Goal: Task Accomplishment & Management: Use online tool/utility

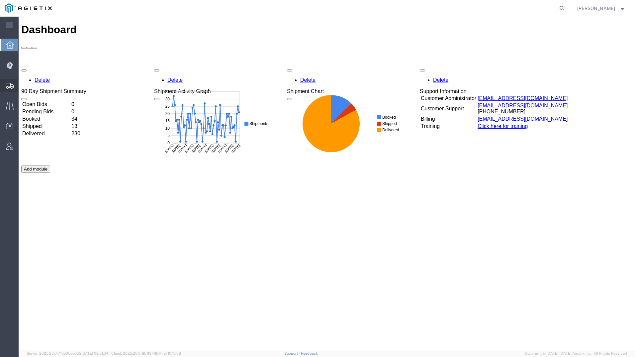
click at [13, 79] on div at bounding box center [9, 85] width 19 height 13
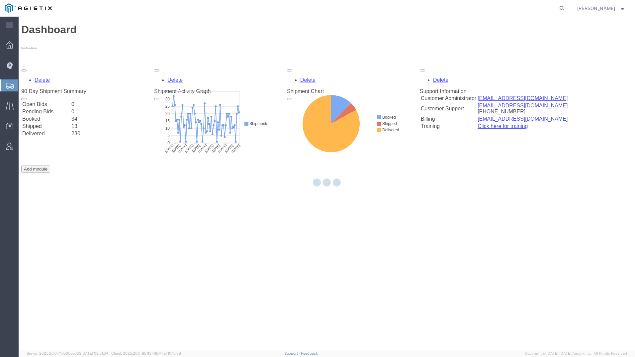
click at [13, 81] on div at bounding box center [9, 85] width 19 height 12
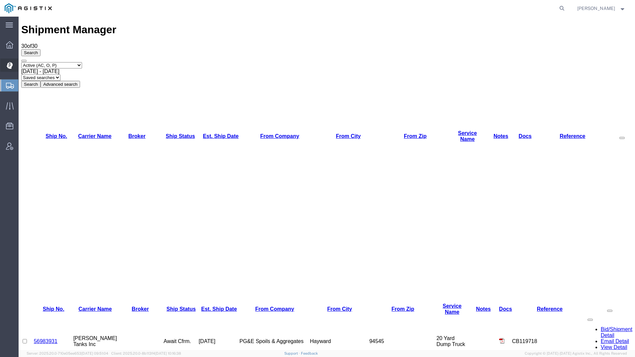
click at [8, 63] on icon at bounding box center [9, 65] width 6 height 7
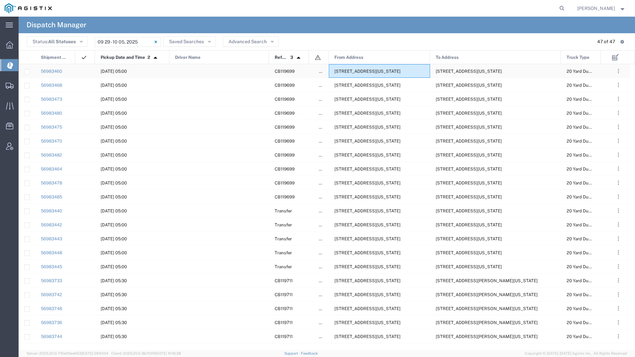
click at [374, 71] on span "[STREET_ADDRESS][US_STATE]" at bounding box center [367, 71] width 66 height 5
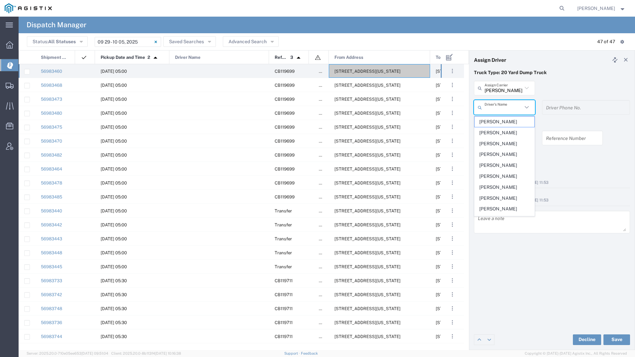
click at [504, 107] on input "text" at bounding box center [503, 108] width 38 height 12
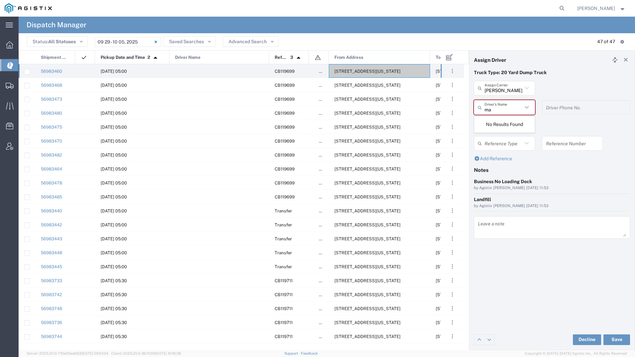
type input "m"
click at [516, 134] on span "[PERSON_NAME]" at bounding box center [504, 133] width 60 height 10
type input "[PERSON_NAME]"
type input "9257869714"
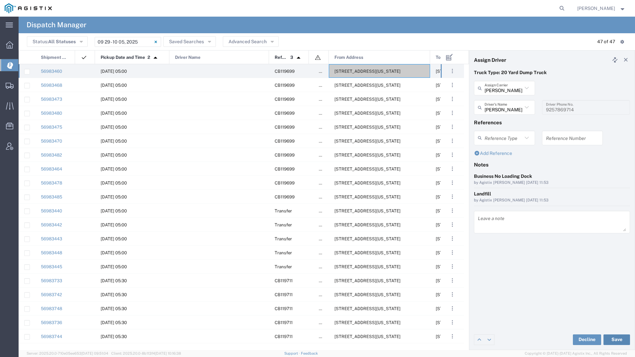
click at [608, 337] on button "Save" at bounding box center [616, 339] width 27 height 11
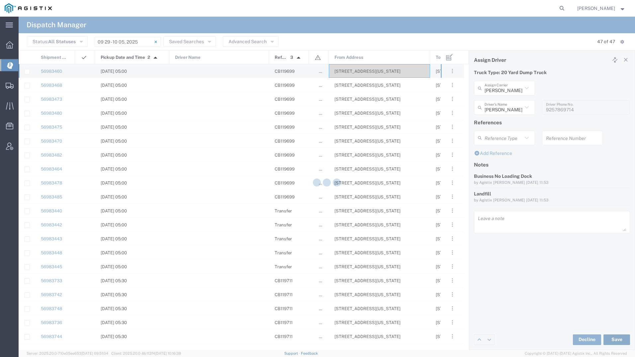
type input "[PERSON_NAME]"
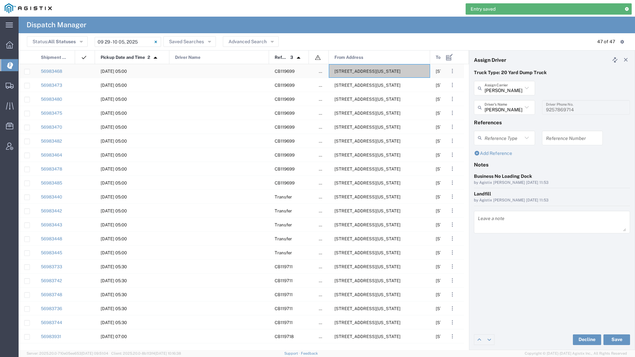
click at [365, 74] on div "[STREET_ADDRESS][US_STATE]" at bounding box center [379, 71] width 101 height 14
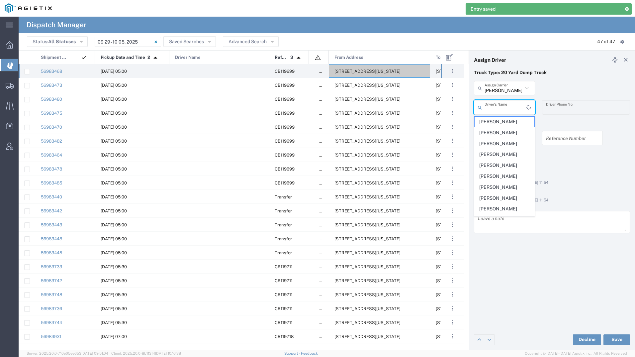
click at [494, 108] on input "text" at bounding box center [505, 108] width 42 height 12
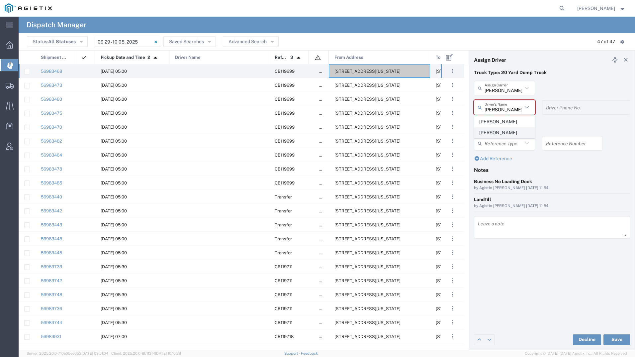
click at [487, 131] on span "[PERSON_NAME]" at bounding box center [504, 133] width 60 height 10
type input "[PERSON_NAME]"
type input "9257865763"
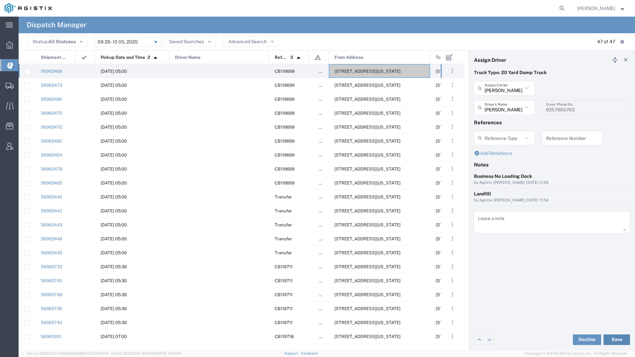
click at [611, 341] on button "Save" at bounding box center [616, 339] width 27 height 11
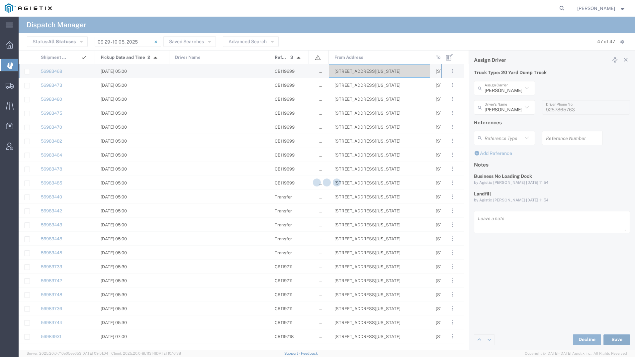
type input "[PERSON_NAME]"
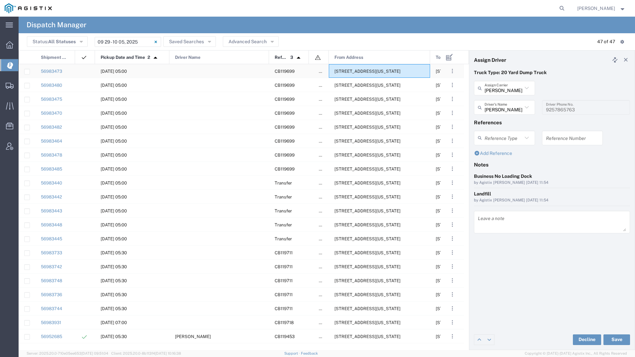
click at [355, 72] on span "[STREET_ADDRESS][US_STATE]" at bounding box center [367, 71] width 66 height 5
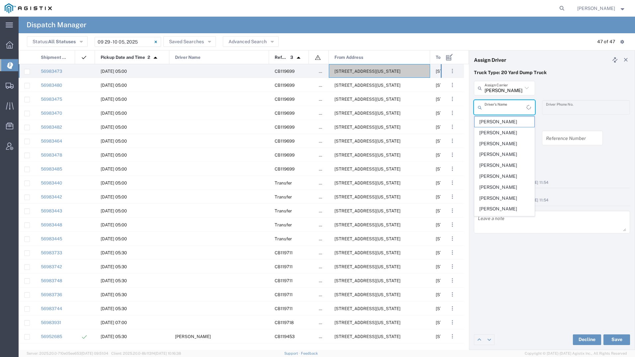
click at [518, 107] on input "text" at bounding box center [505, 108] width 42 height 12
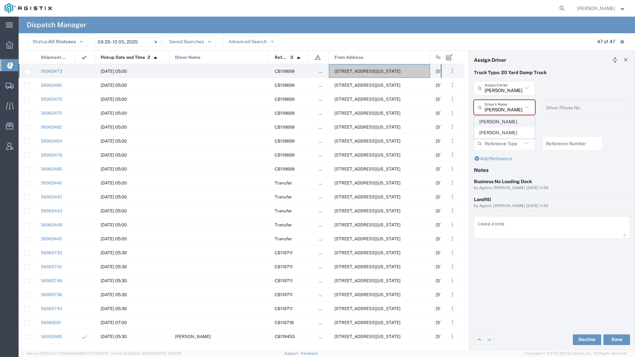
click at [497, 124] on span "[PERSON_NAME]" at bounding box center [504, 122] width 60 height 10
type input "[PERSON_NAME]"
type input "5593287824"
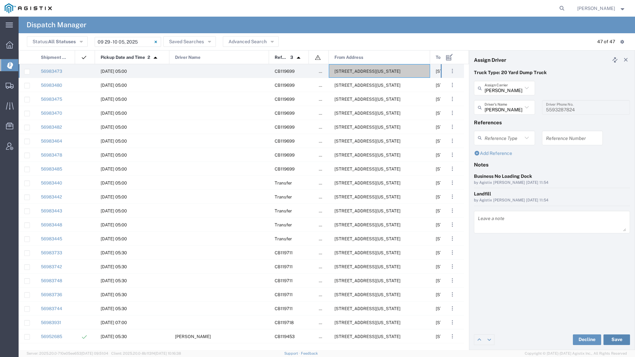
click at [622, 337] on button "Save" at bounding box center [616, 339] width 27 height 11
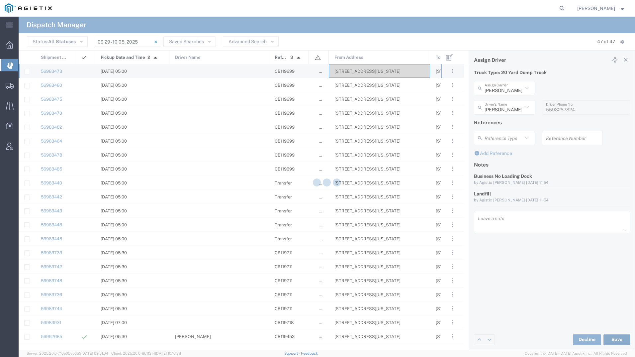
type input "[PERSON_NAME]"
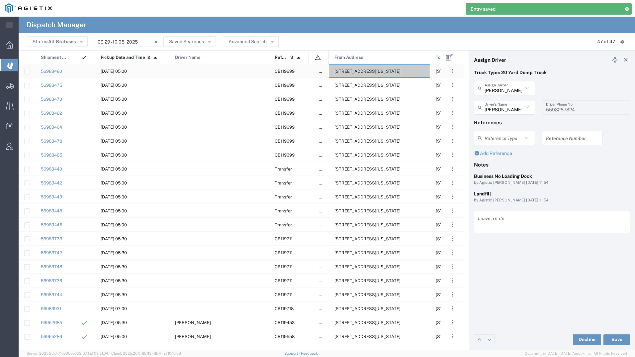
click at [369, 68] on div "[STREET_ADDRESS][US_STATE]" at bounding box center [379, 71] width 101 height 14
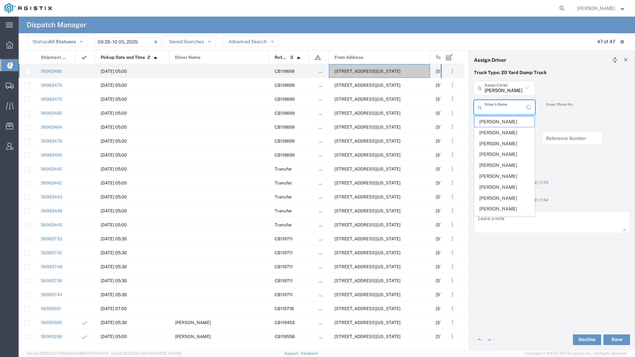
click at [507, 105] on input "text" at bounding box center [505, 108] width 42 height 12
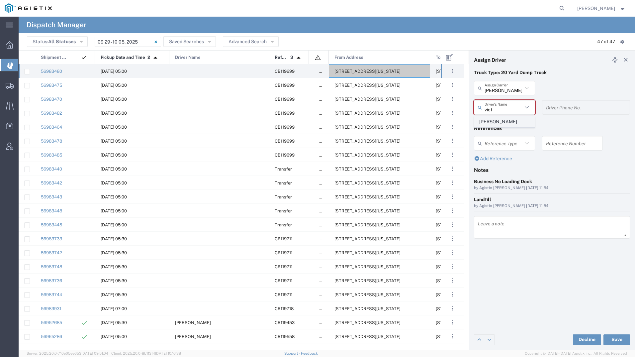
click at [505, 118] on span "[PERSON_NAME]" at bounding box center [504, 122] width 60 height 10
type input "[PERSON_NAME]"
type input "9257862409"
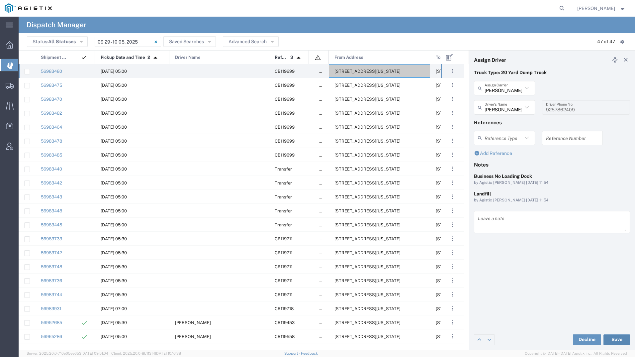
click at [607, 335] on button "Save" at bounding box center [616, 339] width 27 height 11
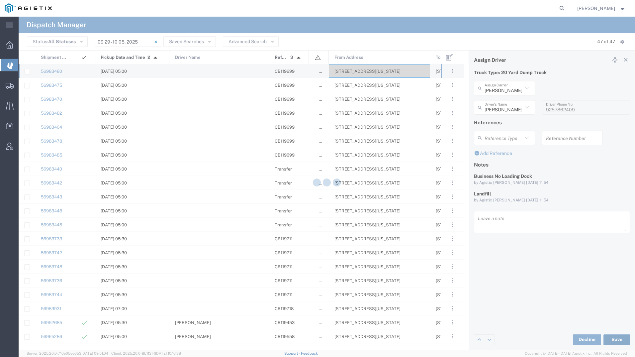
type input "[PERSON_NAME]"
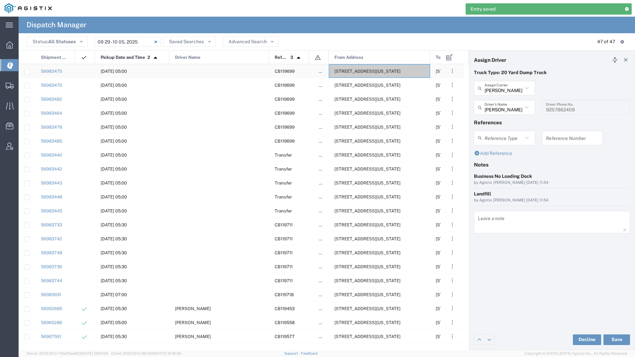
click at [372, 69] on span "[STREET_ADDRESS][US_STATE]" at bounding box center [367, 71] width 66 height 5
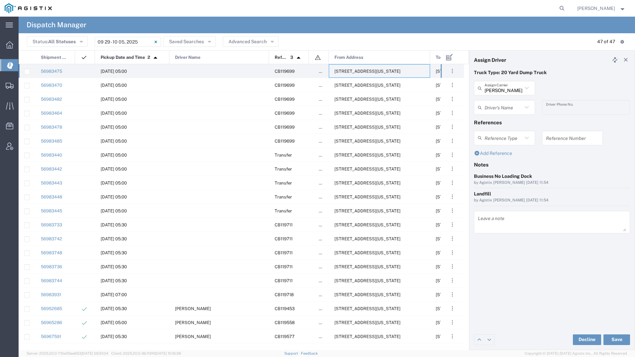
click at [492, 105] on input "text" at bounding box center [503, 108] width 38 height 12
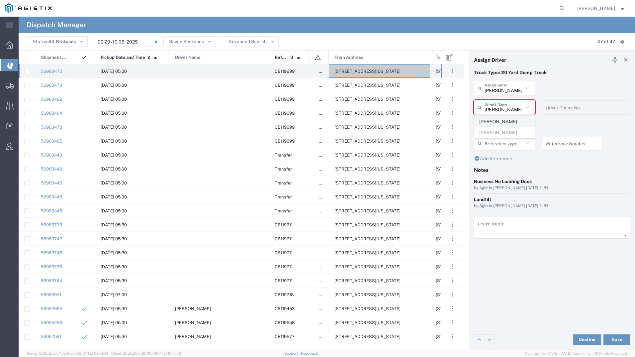
click at [499, 120] on span "[PERSON_NAME]" at bounding box center [504, 122] width 60 height 10
type input "[PERSON_NAME]"
type input "5597941521"
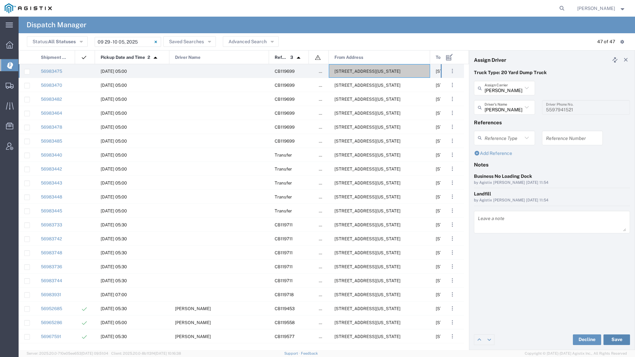
click at [617, 337] on button "Save" at bounding box center [616, 339] width 27 height 11
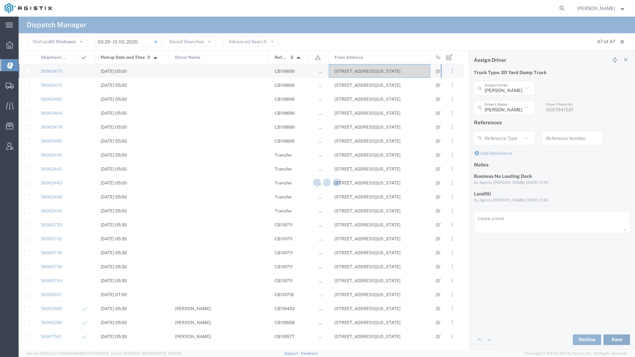
type input "[PERSON_NAME]"
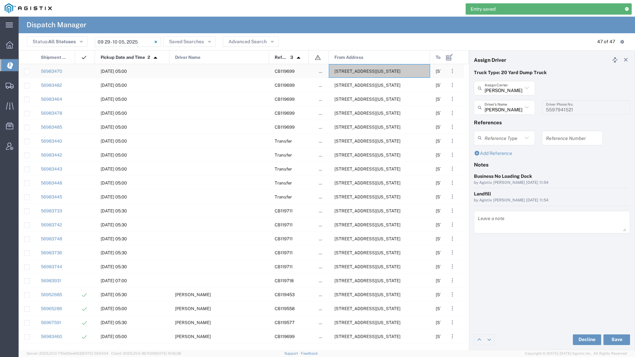
click at [352, 64] on div "[STREET_ADDRESS][US_STATE]" at bounding box center [379, 71] width 101 height 14
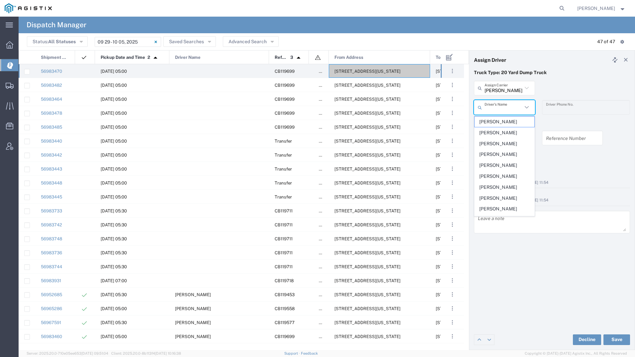
click at [505, 110] on input "text" at bounding box center [503, 108] width 38 height 12
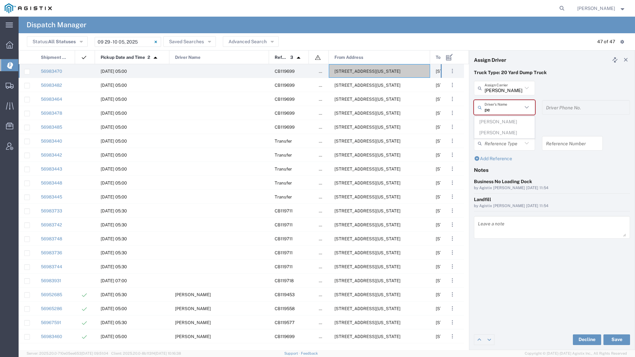
type input "p"
click at [504, 120] on span "[PERSON_NAME]" at bounding box center [504, 122] width 60 height 10
type input "[PERSON_NAME]"
type input "6614724296"
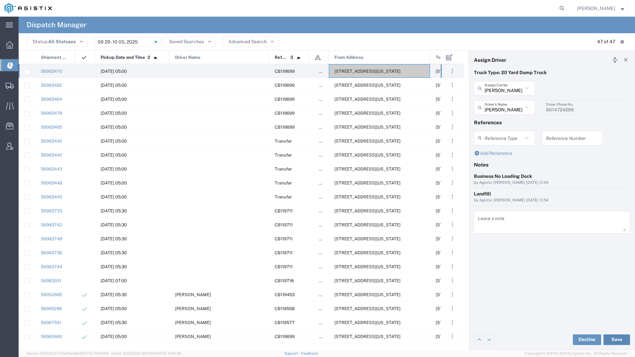
click at [612, 337] on button "Save" at bounding box center [616, 339] width 27 height 11
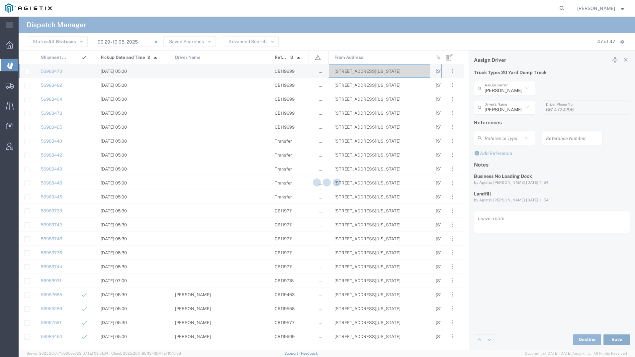
type input "[PERSON_NAME]"
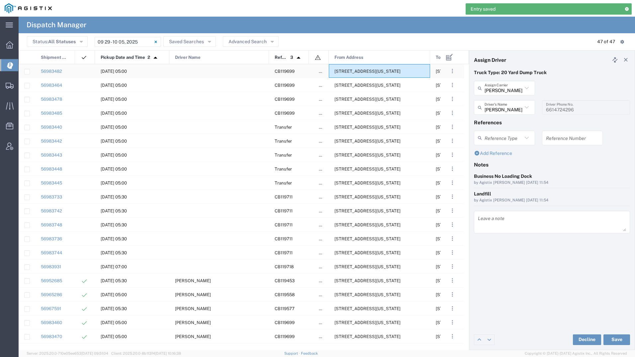
click at [352, 74] on div "[STREET_ADDRESS][US_STATE]" at bounding box center [379, 71] width 101 height 14
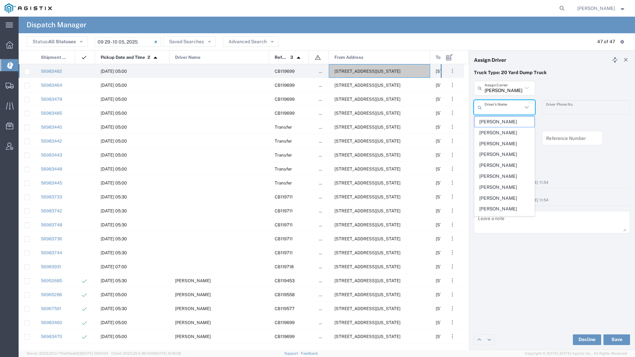
click at [519, 104] on input "text" at bounding box center [503, 108] width 38 height 12
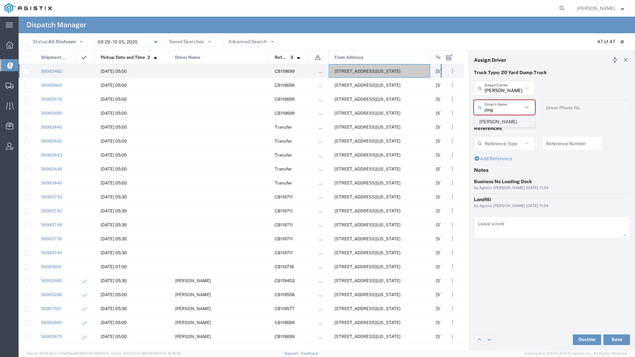
click at [506, 119] on span "[PERSON_NAME]" at bounding box center [504, 122] width 60 height 10
type input "[PERSON_NAME]"
type input "[PHONE_NUMBER]"
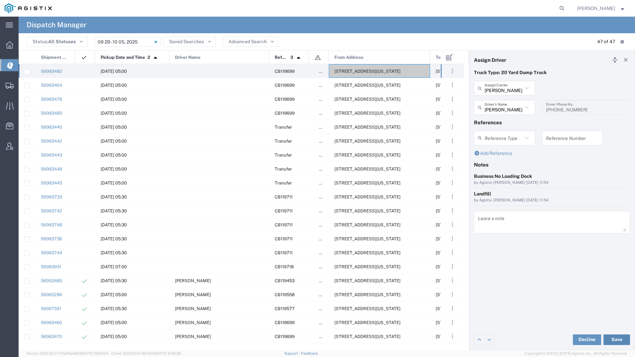
click at [613, 335] on button "Save" at bounding box center [616, 339] width 27 height 11
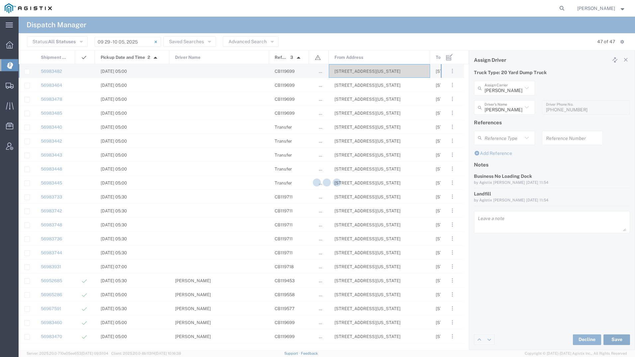
type input "[PERSON_NAME]"
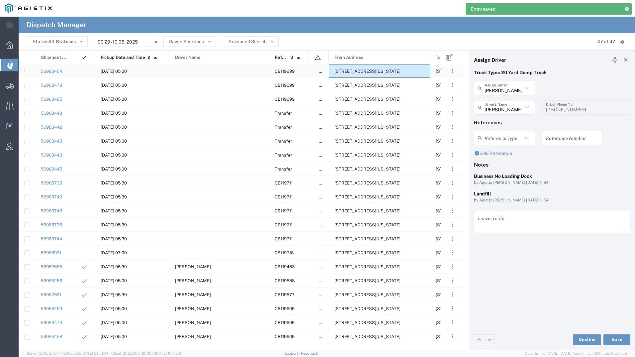
click at [382, 69] on span "[STREET_ADDRESS][US_STATE]" at bounding box center [367, 71] width 66 height 5
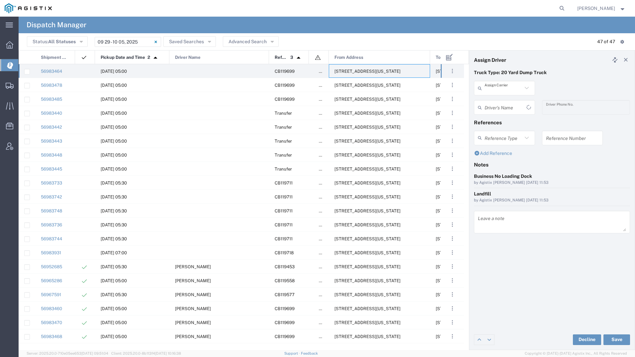
click at [512, 92] on input "text" at bounding box center [503, 88] width 38 height 12
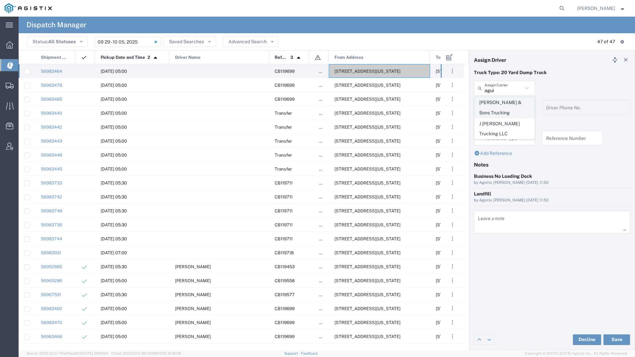
click at [506, 104] on span "[PERSON_NAME] & Sons Trucking" at bounding box center [504, 107] width 60 height 21
type input "[PERSON_NAME] & Sons Trucking"
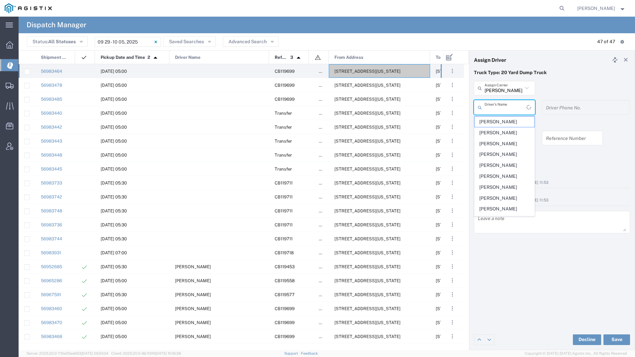
click at [506, 104] on input "text" at bounding box center [505, 108] width 42 height 12
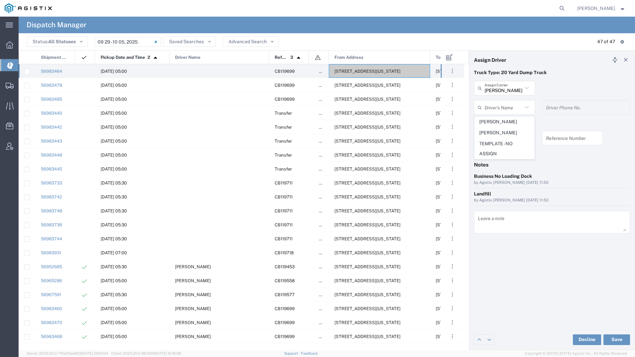
drag, startPoint x: 502, startPoint y: 121, endPoint x: 510, endPoint y: 143, distance: 23.2
click at [502, 121] on span "[PERSON_NAME]" at bounding box center [504, 122] width 60 height 10
type input "[PERSON_NAME]"
type input "9093499772"
click at [615, 334] on button "Save" at bounding box center [616, 339] width 27 height 11
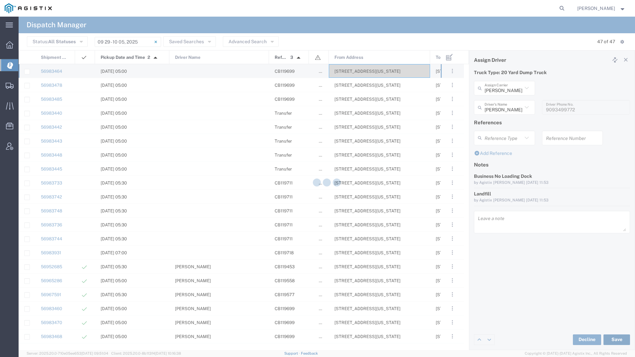
type input "[PERSON_NAME]"
type input "[PERSON_NAME] & Sons Trucking"
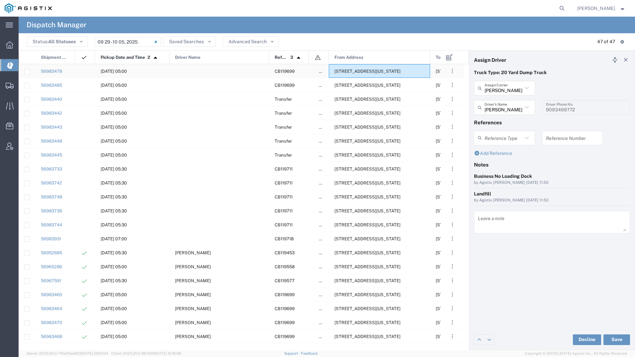
click at [356, 72] on span "[STREET_ADDRESS][US_STATE]" at bounding box center [367, 71] width 66 height 5
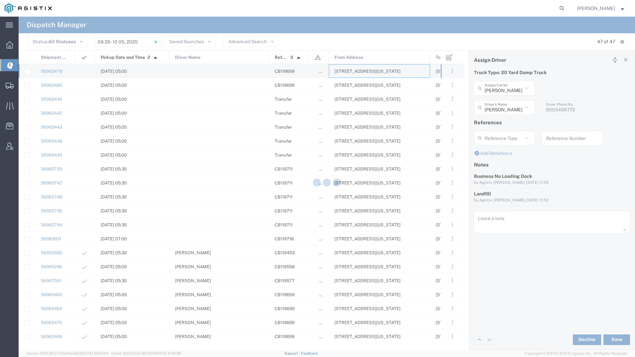
type input "[PERSON_NAME] Tanks Inc"
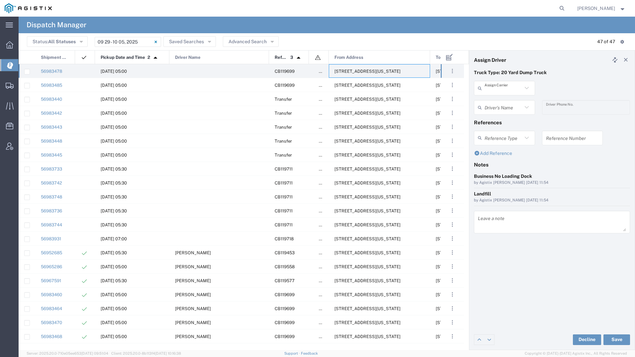
click at [501, 92] on input "text" at bounding box center [503, 88] width 38 height 12
click at [499, 101] on span "GLC Transportation" at bounding box center [504, 102] width 60 height 10
type input "GLC Transportation"
click at [496, 111] on input "text" at bounding box center [505, 108] width 42 height 12
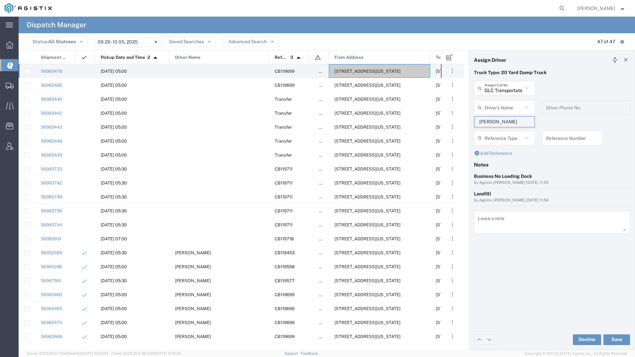
click at [495, 120] on span "[PERSON_NAME]" at bounding box center [504, 122] width 60 height 10
type input "[PERSON_NAME]"
type input "5623606335"
click at [612, 335] on button "Save" at bounding box center [616, 339] width 27 height 11
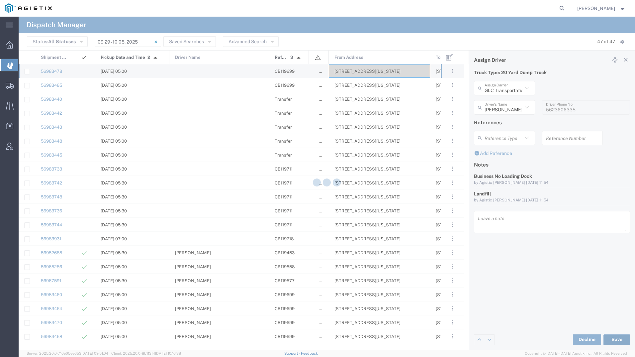
type input "[PERSON_NAME]"
type input "GLC Transportation"
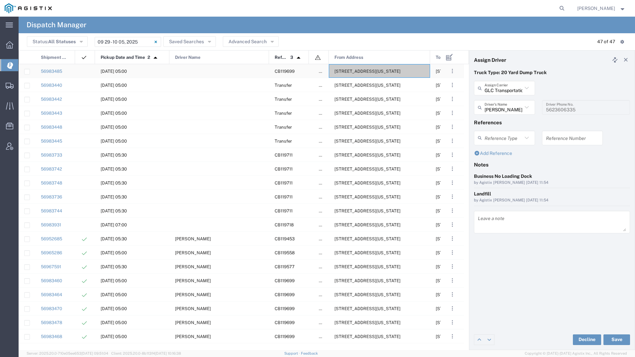
click at [385, 74] on div "[STREET_ADDRESS][US_STATE]" at bounding box center [379, 71] width 101 height 14
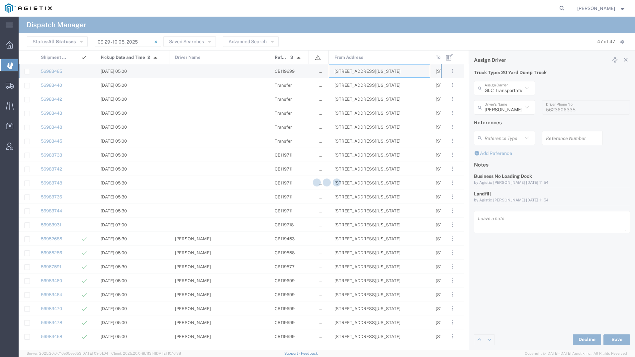
type input "[PERSON_NAME] Tanks Inc"
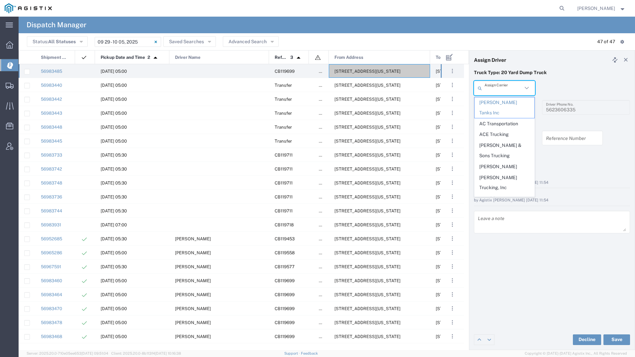
click at [512, 92] on input "text" at bounding box center [503, 88] width 38 height 12
type input "inc"
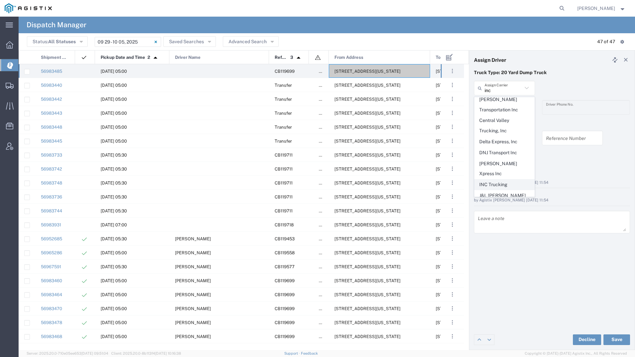
click at [501, 179] on span "INC Trucking" at bounding box center [504, 184] width 60 height 10
type input "INC Trucking"
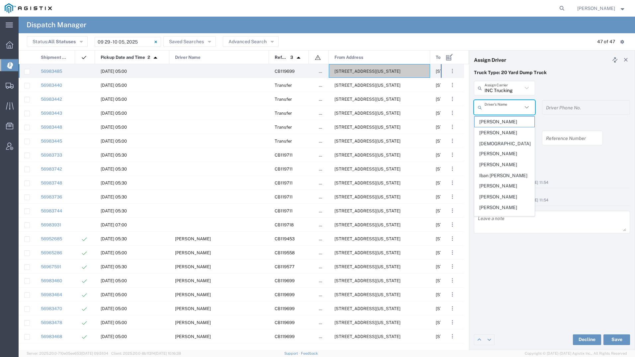
click at [512, 109] on input "text" at bounding box center [503, 108] width 38 height 12
click at [510, 128] on span "[PERSON_NAME]" at bounding box center [504, 133] width 60 height 10
type input "[PERSON_NAME]"
type input "5599943234"
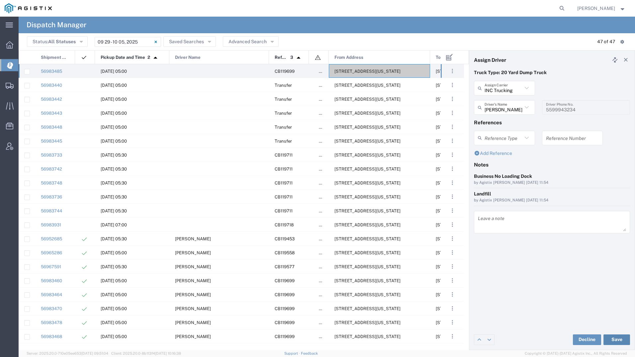
click at [609, 337] on button "Save" at bounding box center [616, 339] width 27 height 11
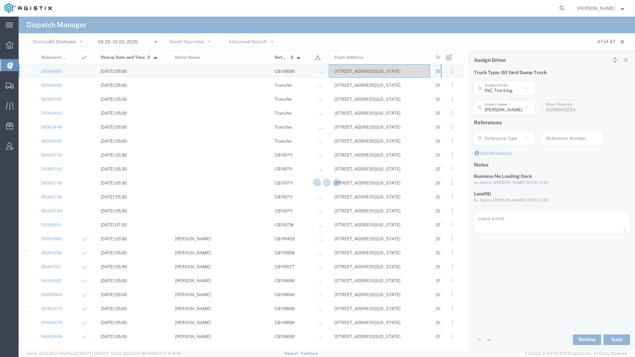
type input "[PERSON_NAME]"
type input "INC Trucking"
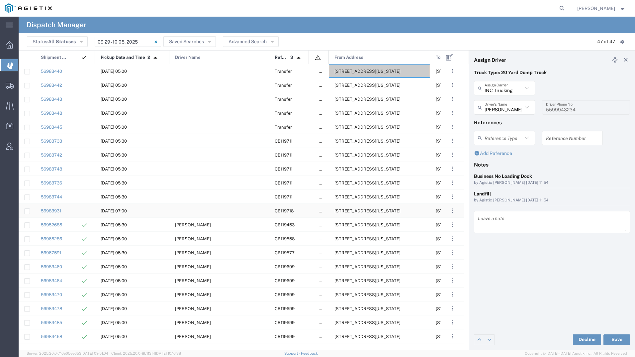
click at [377, 209] on span "[STREET_ADDRESS][US_STATE]" at bounding box center [367, 210] width 66 height 5
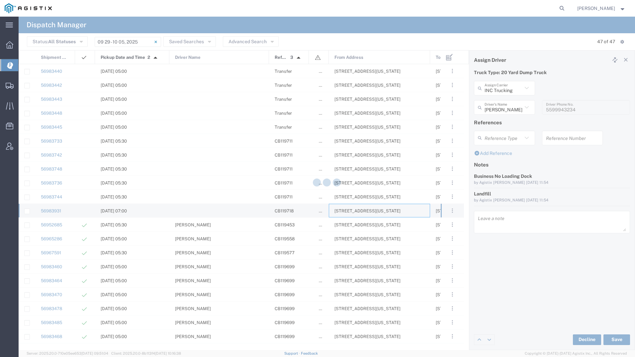
type input "[PERSON_NAME] Tanks Inc"
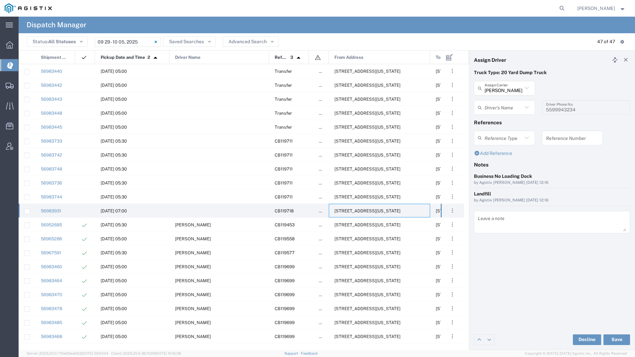
click at [499, 114] on div "Driver's Name" at bounding box center [504, 107] width 61 height 15
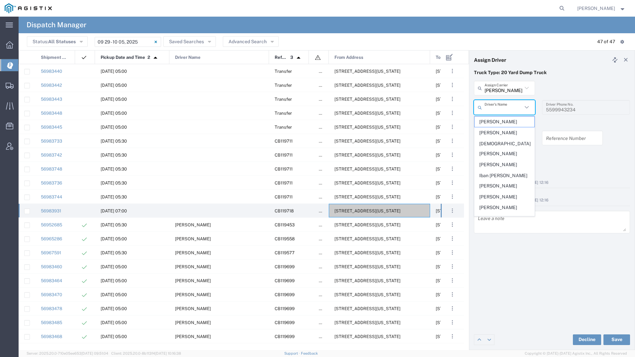
click at [505, 107] on input "text" at bounding box center [503, 108] width 38 height 12
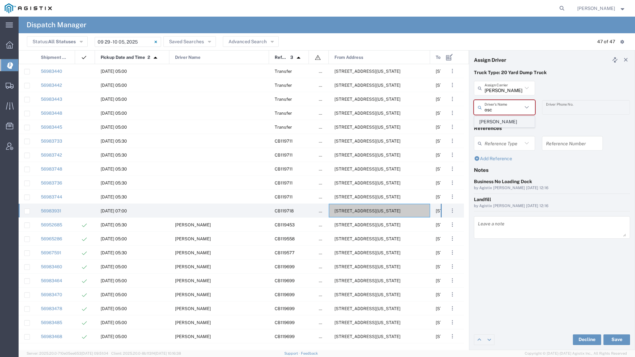
click at [504, 123] on span "[PERSON_NAME]" at bounding box center [504, 122] width 60 height 10
type input "[PERSON_NAME]"
type input "2093004091"
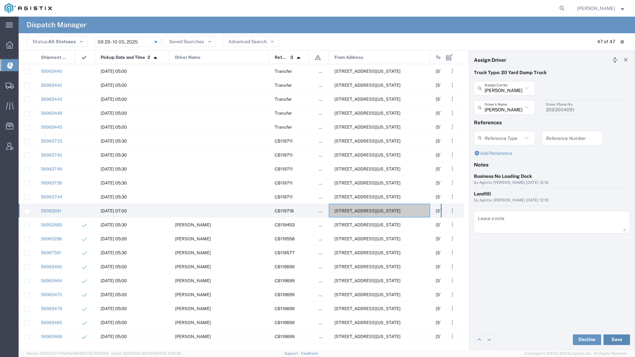
click at [607, 340] on button "Save" at bounding box center [616, 339] width 27 height 11
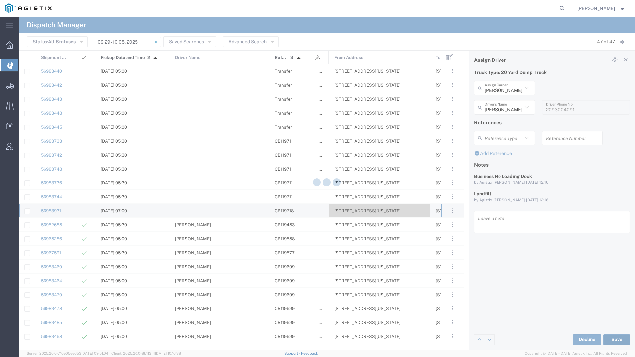
type input "[PERSON_NAME]"
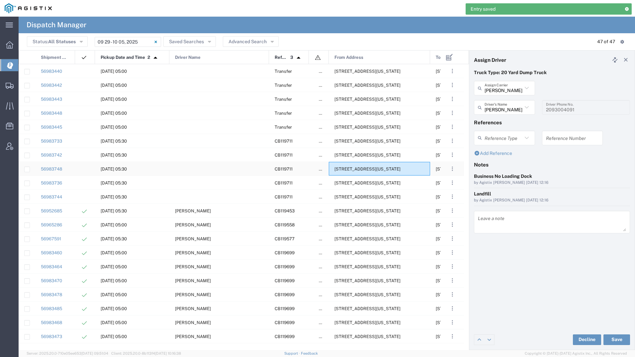
click at [378, 170] on span "[STREET_ADDRESS][US_STATE]" at bounding box center [367, 168] width 66 height 5
click at [379, 137] on div "[STREET_ADDRESS][US_STATE]" at bounding box center [379, 141] width 101 height 14
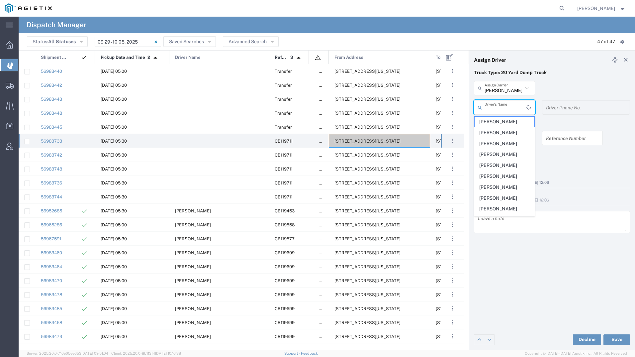
click at [498, 111] on input "text" at bounding box center [505, 108] width 42 height 12
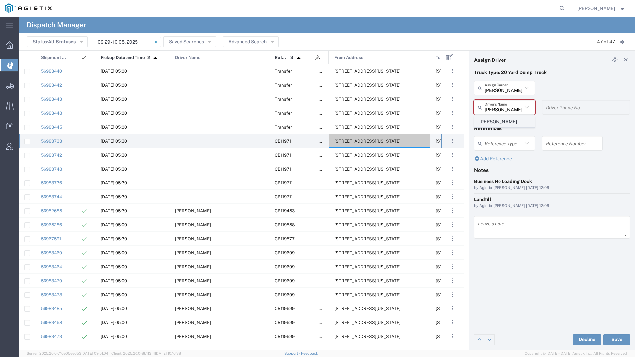
click at [498, 122] on span "[PERSON_NAME]" at bounding box center [504, 122] width 60 height 10
type input "[PERSON_NAME]"
type input "9255182414"
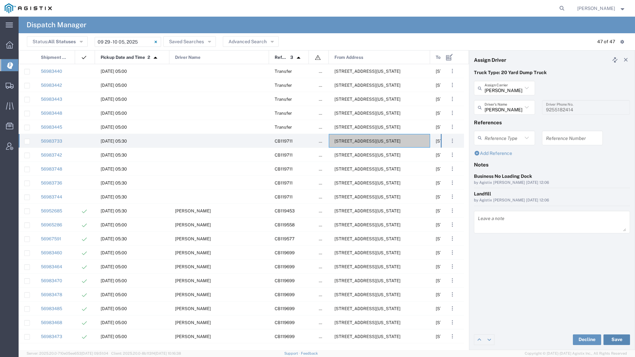
click at [616, 338] on button "Save" at bounding box center [616, 339] width 27 height 11
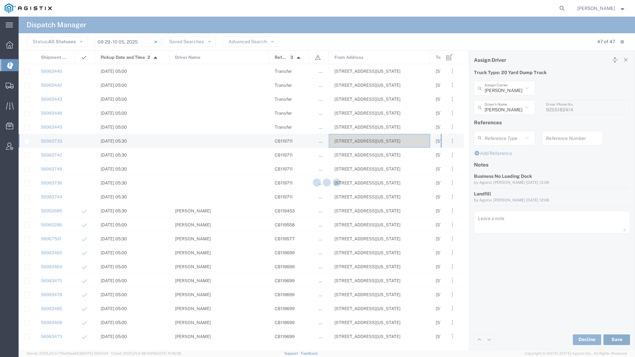
type input "[PERSON_NAME]"
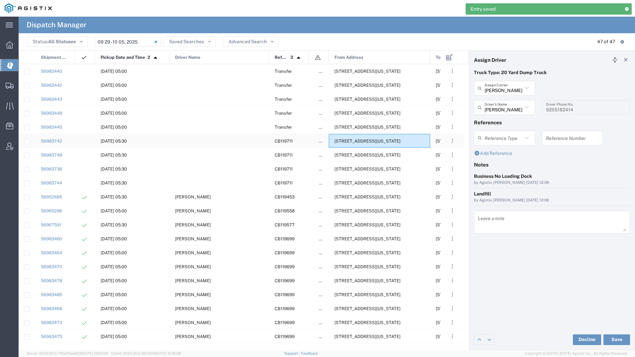
click at [372, 145] on div "[STREET_ADDRESS][US_STATE]" at bounding box center [379, 141] width 101 height 14
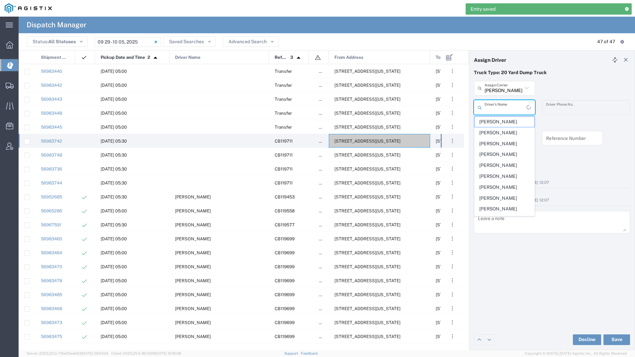
click at [501, 110] on input "text" at bounding box center [505, 108] width 42 height 12
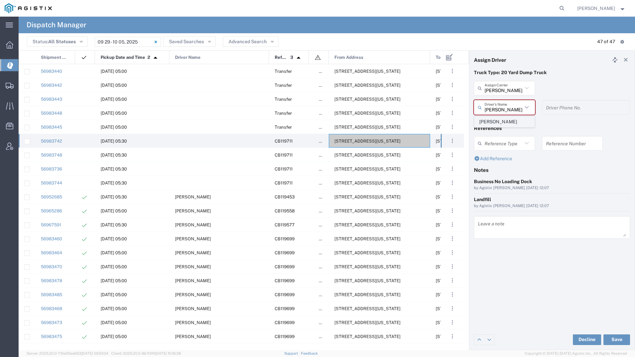
click at [500, 122] on span "[PERSON_NAME]" at bounding box center [504, 122] width 60 height 10
type input "[PERSON_NAME]"
type input "2097079350"
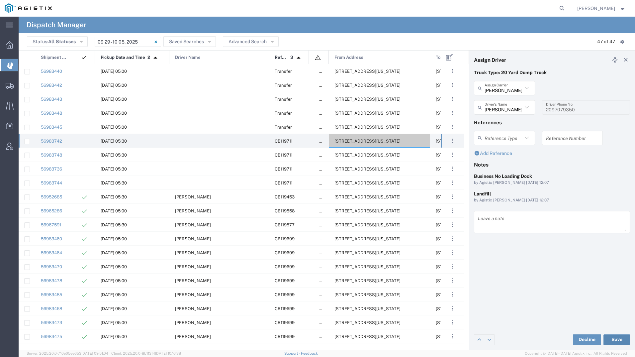
click at [614, 342] on button "Save" at bounding box center [616, 339] width 27 height 11
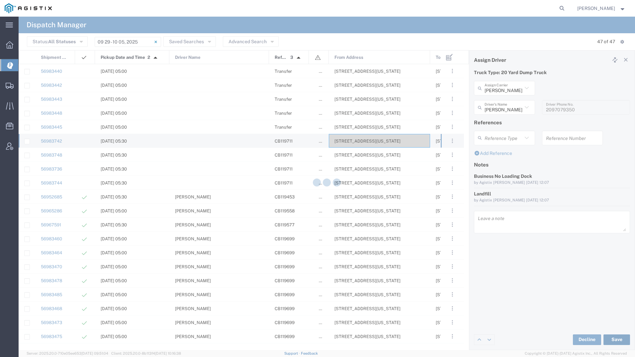
type input "[PERSON_NAME]"
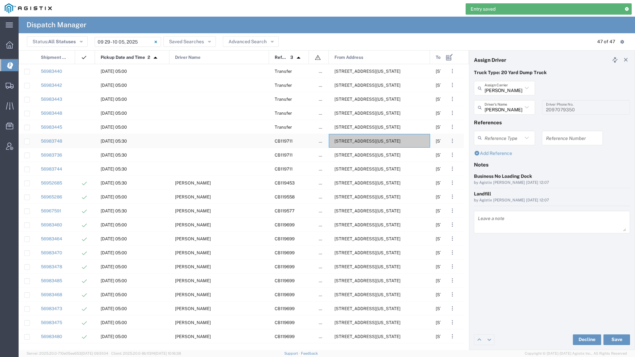
click at [358, 141] on span "[STREET_ADDRESS][US_STATE]" at bounding box center [367, 140] width 66 height 5
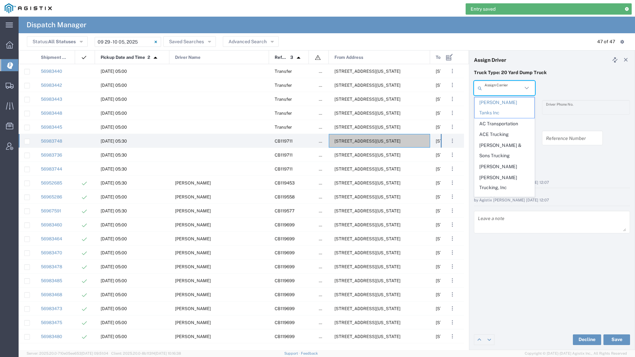
click at [487, 92] on input "text" at bounding box center [503, 88] width 38 height 12
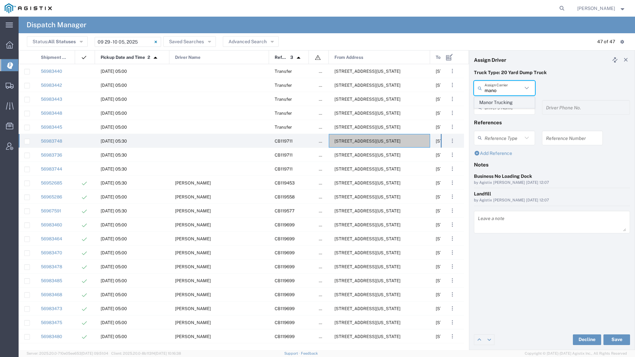
click at [483, 99] on span "Manor Trucking" at bounding box center [504, 102] width 60 height 10
type input "Manor Trucking"
click at [489, 107] on input "text" at bounding box center [503, 108] width 38 height 12
click at [488, 118] on span "[PERSON_NAME]" at bounding box center [504, 122] width 60 height 10
type input "[PERSON_NAME]"
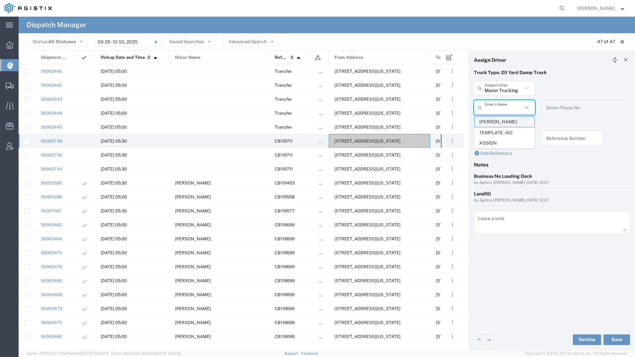
type input "2093218686"
click at [614, 338] on button "Save" at bounding box center [616, 339] width 27 height 11
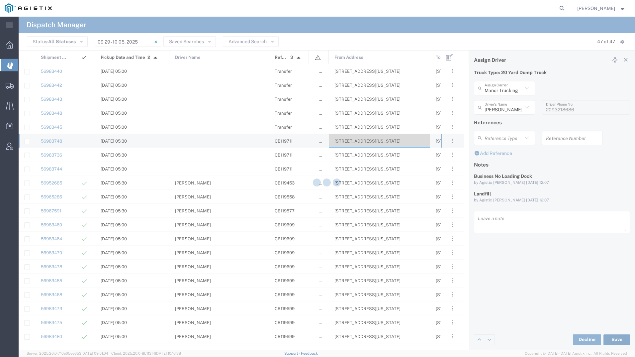
type input "[PERSON_NAME]"
type input "Manor Trucking"
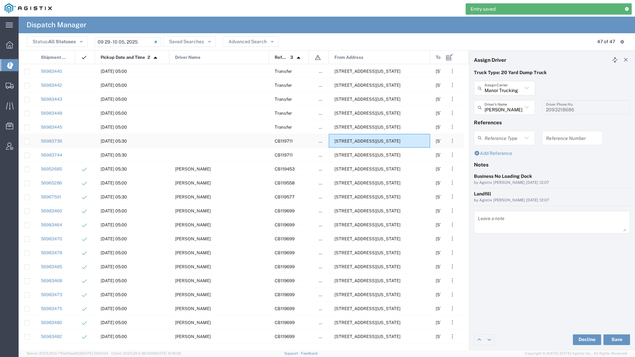
click at [358, 142] on span "[STREET_ADDRESS][US_STATE]" at bounding box center [367, 140] width 66 height 5
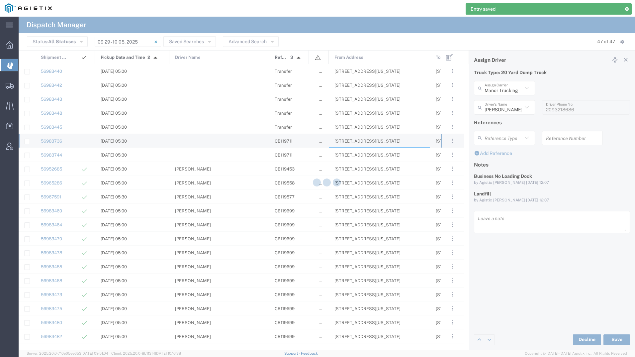
type input "[PERSON_NAME] Tanks Inc"
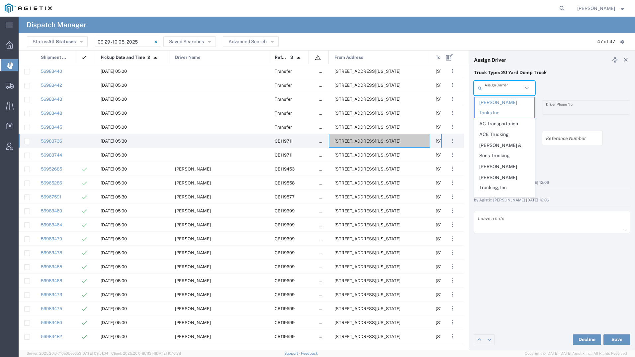
click at [489, 84] on input "text" at bounding box center [503, 88] width 38 height 12
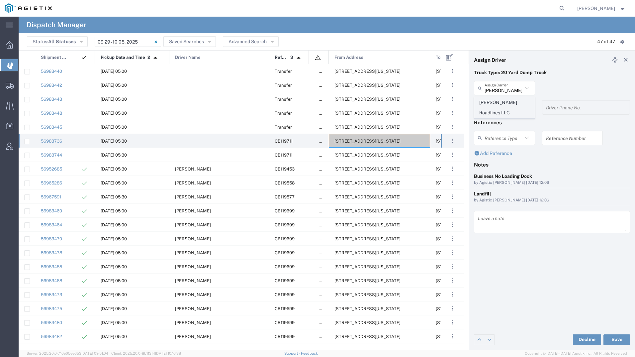
click at [500, 104] on span "[PERSON_NAME] Roadlines LLC" at bounding box center [504, 107] width 60 height 21
type input "[PERSON_NAME] Roadlines LLC"
click at [500, 104] on input "text" at bounding box center [505, 108] width 42 height 12
drag, startPoint x: 499, startPoint y: 118, endPoint x: 509, endPoint y: 139, distance: 23.3
click at [499, 119] on span "[PERSON_NAME]" at bounding box center [504, 122] width 60 height 10
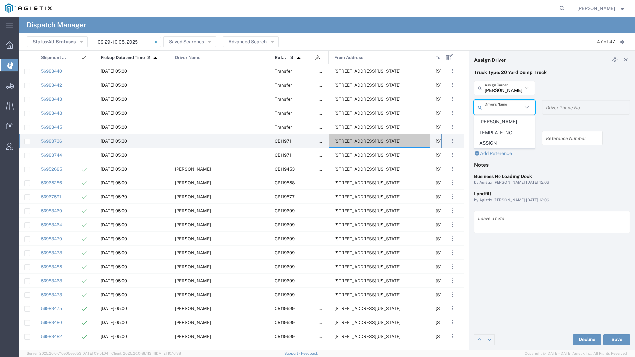
type input "[PERSON_NAME]"
type input "5107149934"
click at [618, 343] on button "Save" at bounding box center [616, 339] width 27 height 11
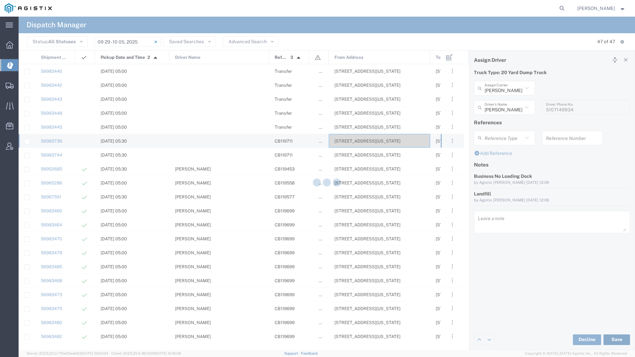
type input "[PERSON_NAME]"
type input "[PERSON_NAME] Roadlines LLC"
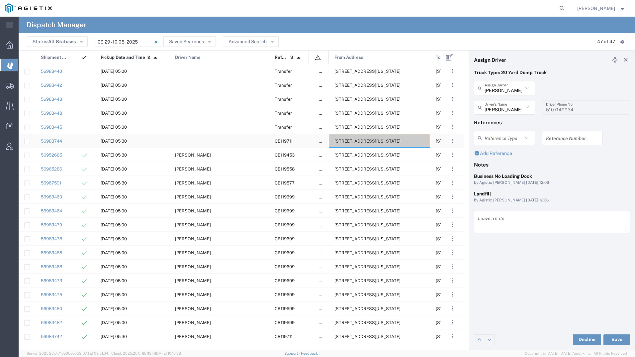
click at [355, 139] on span "[STREET_ADDRESS][US_STATE]" at bounding box center [367, 140] width 66 height 5
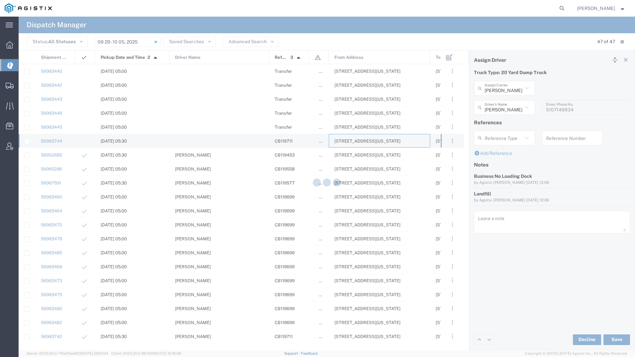
type input "[PERSON_NAME] Tanks Inc"
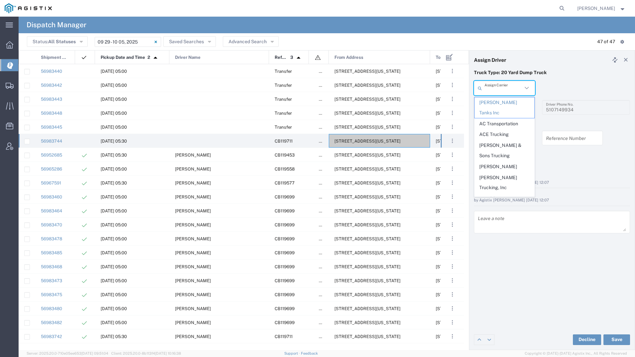
click at [516, 87] on input "text" at bounding box center [503, 88] width 38 height 12
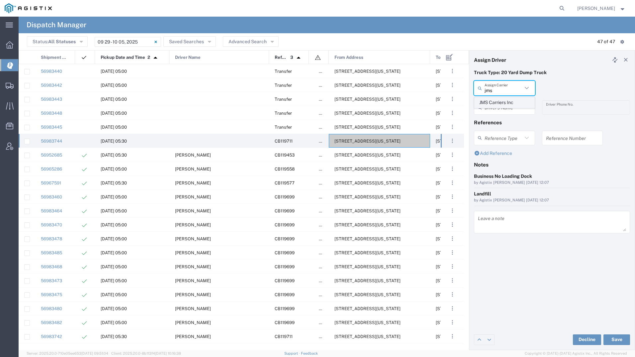
click at [503, 102] on span "JMS Carriers Inc" at bounding box center [504, 102] width 60 height 10
type input "JMS Carriers Inc"
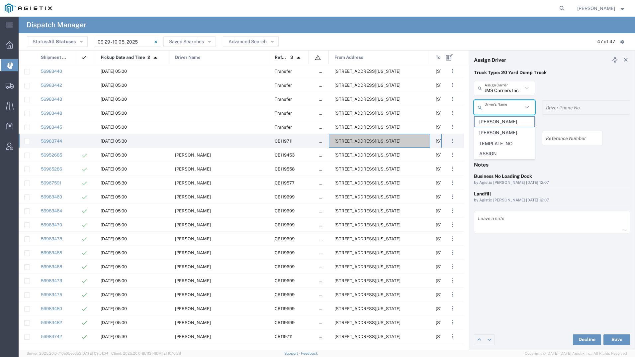
click at [516, 110] on input "text" at bounding box center [503, 108] width 38 height 12
click at [510, 123] on span "[PERSON_NAME]" at bounding box center [504, 122] width 60 height 10
type input "[PERSON_NAME]"
type input "[PHONE_NUMBER]"
click at [618, 336] on button "Save" at bounding box center [616, 339] width 27 height 11
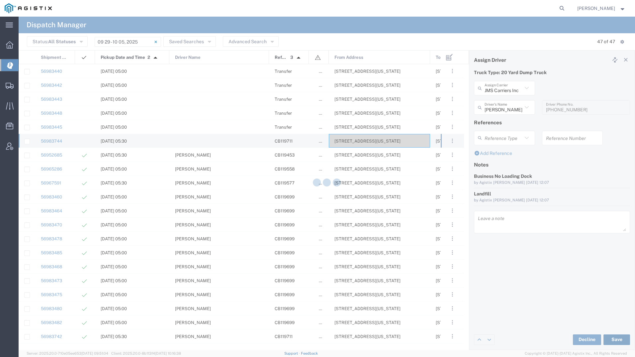
type input "[PERSON_NAME]"
type input "JMS Carriers Inc"
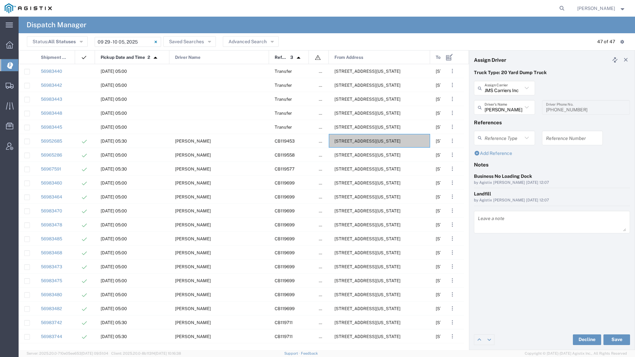
click at [625, 58] on icon at bounding box center [626, 59] width 6 height 5
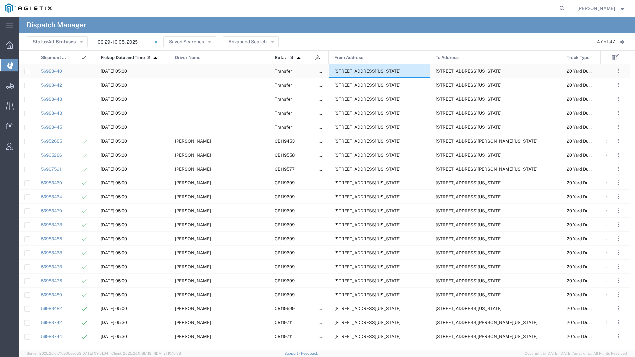
click at [353, 68] on div "[STREET_ADDRESS][US_STATE]" at bounding box center [379, 71] width 101 height 14
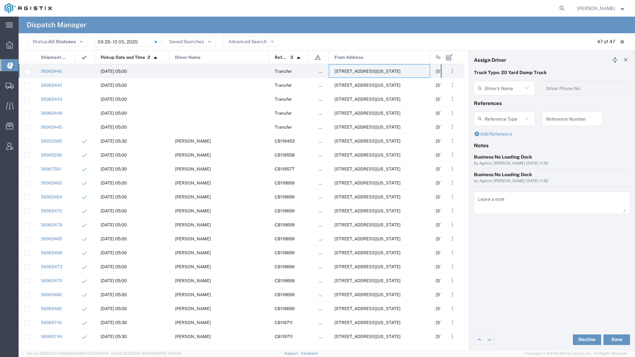
click at [504, 87] on agx-dispatcher-assign-widget "Driver's Name Driver Phone No." at bounding box center [552, 90] width 156 height 19
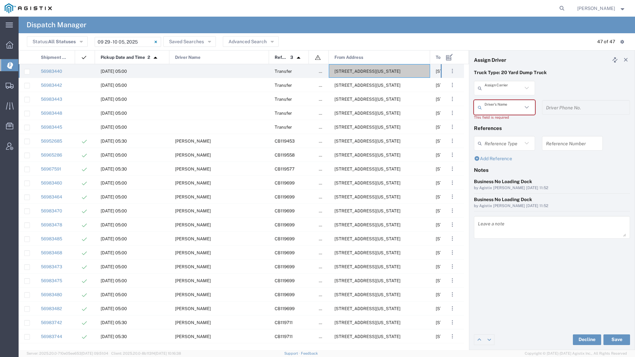
click at [504, 87] on input "text" at bounding box center [503, 88] width 38 height 12
click at [507, 101] on span "[PERSON_NAME] Trucking Inc" at bounding box center [504, 107] width 60 height 21
type input "[PERSON_NAME] Trucking Inc"
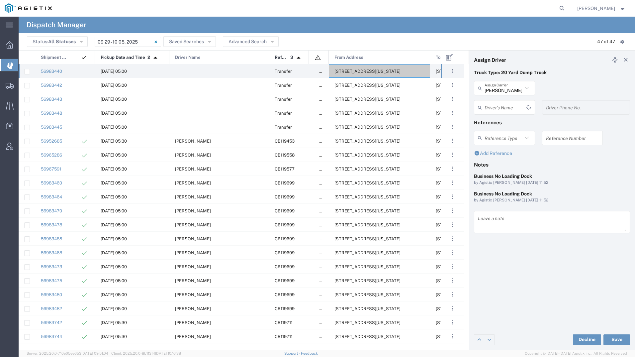
click at [506, 105] on input "text" at bounding box center [505, 108] width 42 height 12
click at [501, 145] on span "[PERSON_NAME]" at bounding box center [504, 143] width 60 height 10
type input "[PERSON_NAME]"
type input "[PHONE_NUMBER]"
click at [623, 337] on button "Save" at bounding box center [616, 339] width 27 height 11
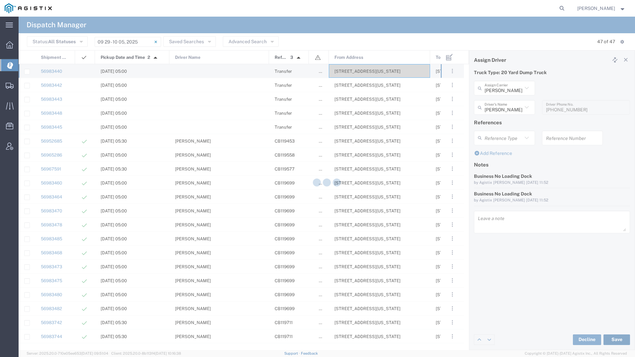
type input "[PERSON_NAME]"
type input "[PERSON_NAME] Trucking Inc"
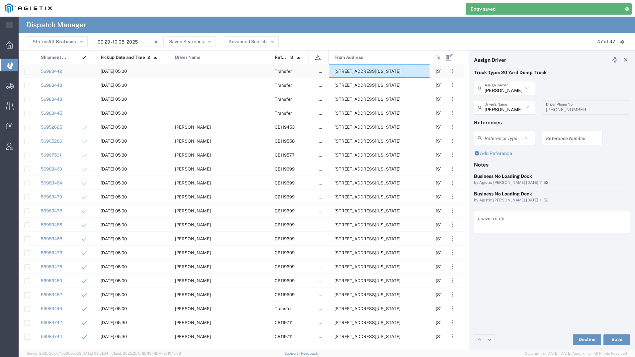
click at [357, 69] on span "[STREET_ADDRESS][US_STATE]" at bounding box center [367, 71] width 66 height 5
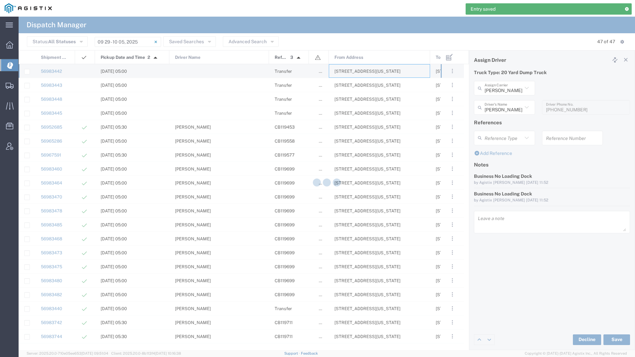
type input "[PERSON_NAME] Tanks Inc"
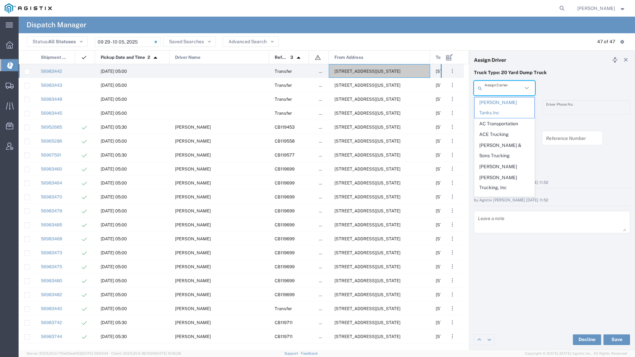
click at [509, 89] on input "text" at bounding box center [503, 88] width 38 height 12
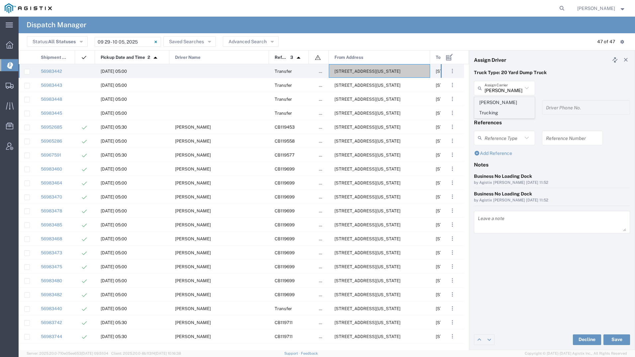
click at [498, 114] on span "[PERSON_NAME] Trucking" at bounding box center [504, 107] width 60 height 21
type input "[PERSON_NAME] Trucking"
click at [498, 105] on input "text" at bounding box center [505, 108] width 42 height 12
click at [499, 118] on span "[PERSON_NAME]" at bounding box center [504, 122] width 60 height 10
type input "[PERSON_NAME]"
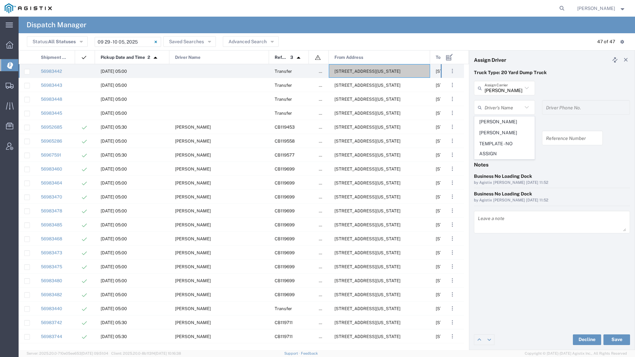
type input "[PHONE_NUMBER]"
click at [615, 335] on button "Save" at bounding box center [616, 339] width 27 height 11
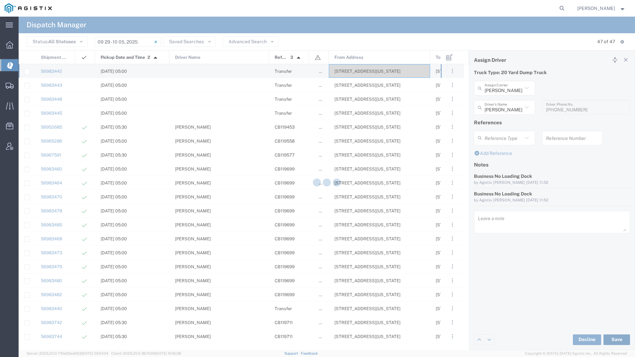
type input "[PERSON_NAME]"
type input "[PERSON_NAME] Trucking"
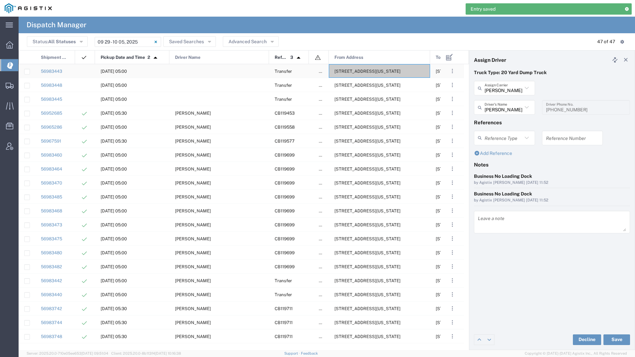
click at [361, 69] on span "[STREET_ADDRESS][US_STATE]" at bounding box center [367, 71] width 66 height 5
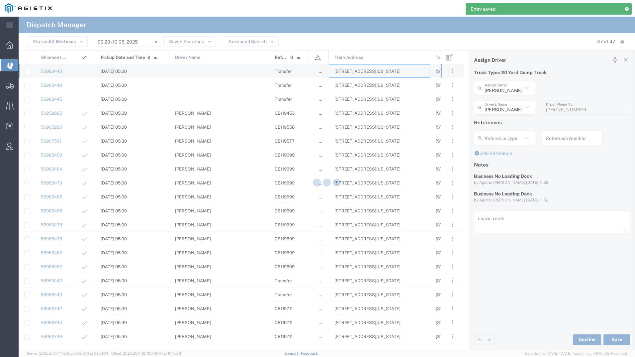
type input "[PERSON_NAME] Tanks Inc"
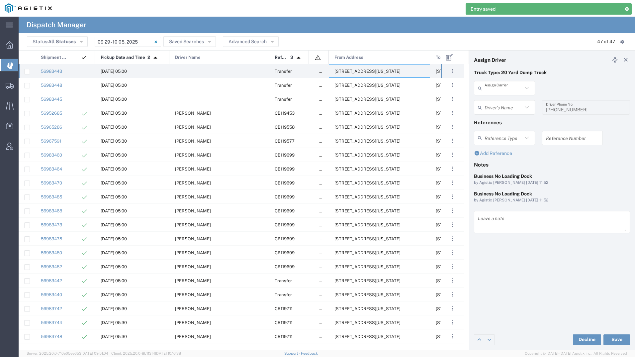
click at [500, 85] on input "text" at bounding box center [503, 88] width 38 height 12
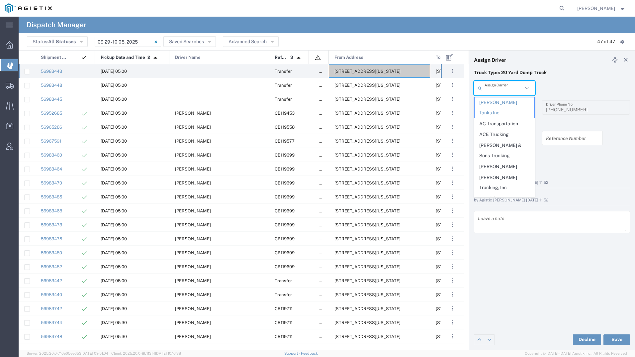
type input "m"
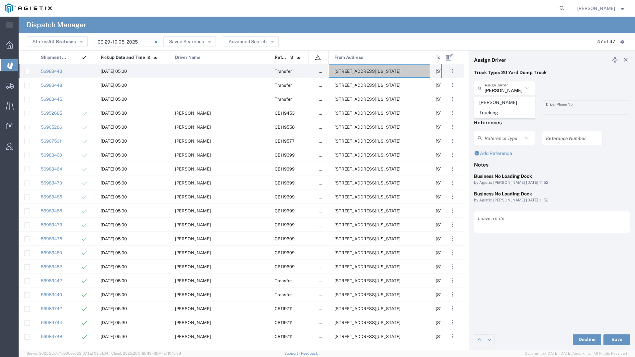
click at [492, 100] on span "[PERSON_NAME] Trucking" at bounding box center [504, 107] width 60 height 21
type input "[PERSON_NAME] Trucking"
click at [492, 105] on input "text" at bounding box center [505, 108] width 42 height 12
click at [492, 119] on span "[PERSON_NAME]" at bounding box center [504, 122] width 60 height 10
type input "[PERSON_NAME]"
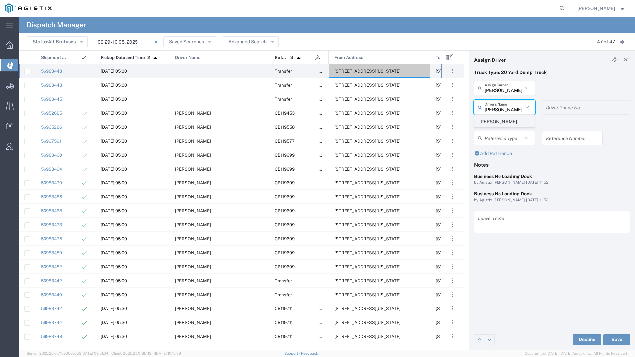
type input "4085954195"
click at [612, 341] on button "Save" at bounding box center [616, 339] width 27 height 11
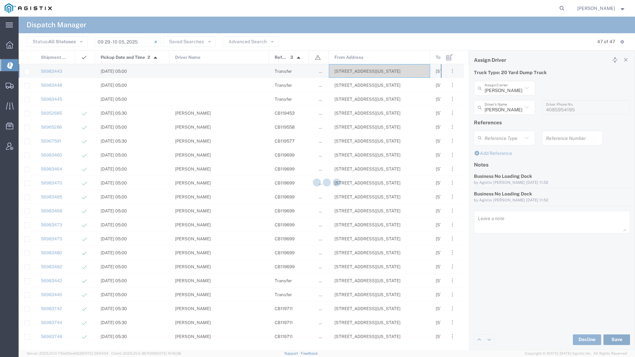
type input "[PERSON_NAME]"
type input "[PERSON_NAME] Trucking"
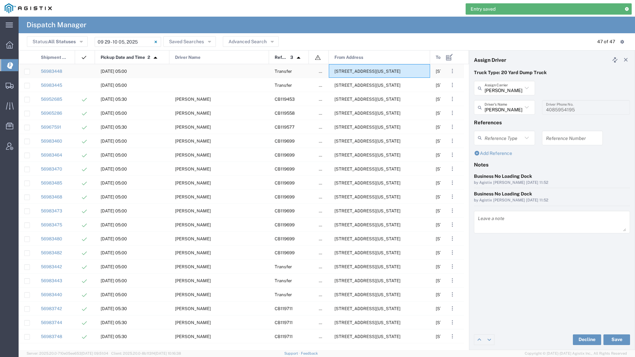
click at [366, 74] on div "[STREET_ADDRESS][US_STATE]" at bounding box center [379, 71] width 101 height 14
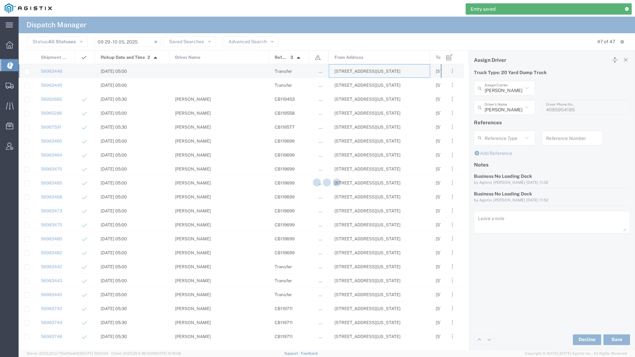
type input "[PERSON_NAME] Tanks Inc"
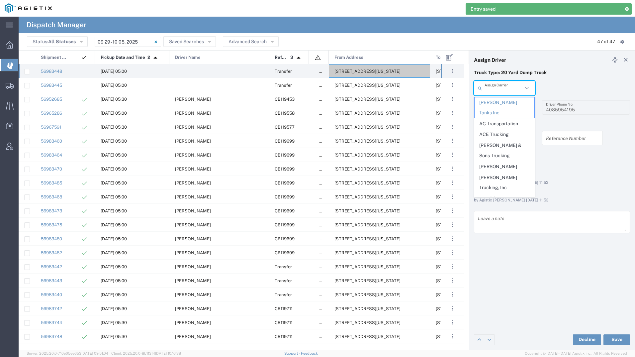
click at [490, 89] on input "text" at bounding box center [503, 88] width 38 height 12
type input "mi"
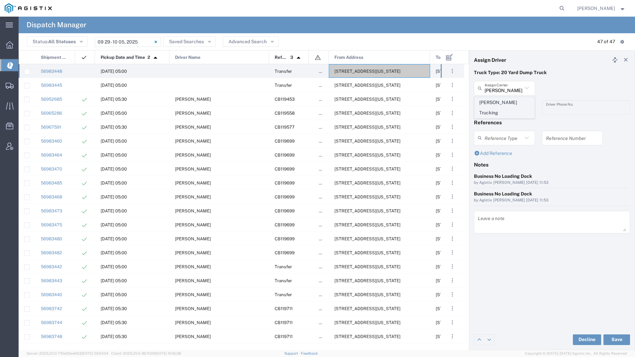
click at [488, 101] on span "[PERSON_NAME] Trucking" at bounding box center [504, 107] width 60 height 21
type input "[PERSON_NAME] Trucking"
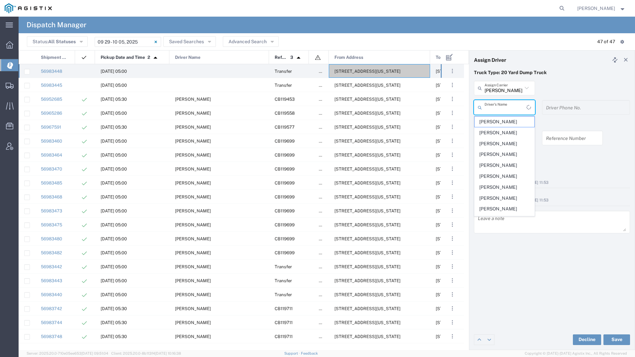
click at [491, 105] on input "text" at bounding box center [505, 108] width 42 height 12
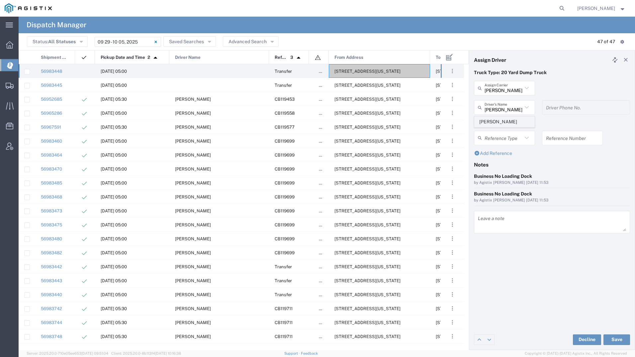
click at [492, 123] on span "[PERSON_NAME]" at bounding box center [504, 122] width 60 height 10
type input "[PERSON_NAME]"
type input "4084380716"
click at [621, 340] on button "Save" at bounding box center [616, 339] width 27 height 11
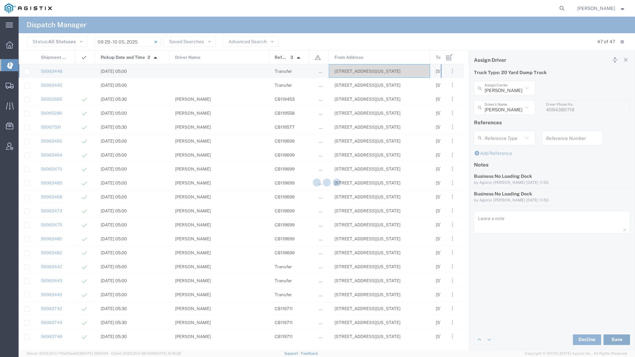
type input "[PERSON_NAME]"
type input "[PERSON_NAME] Trucking"
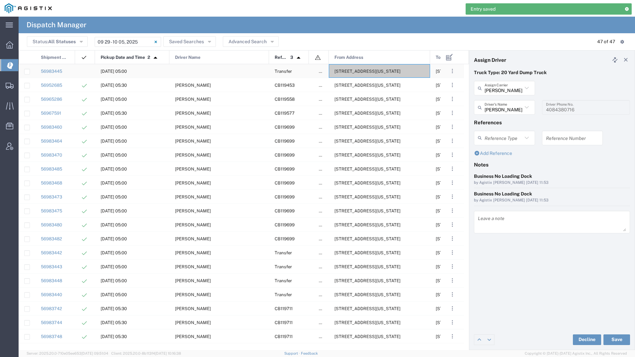
click at [361, 70] on span "[STREET_ADDRESS][US_STATE]" at bounding box center [367, 71] width 66 height 5
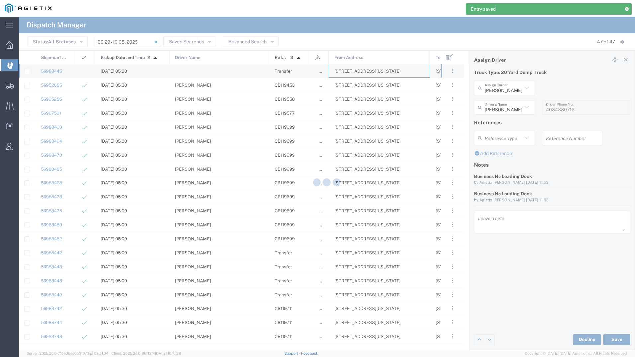
type input "[PERSON_NAME] Tanks Inc"
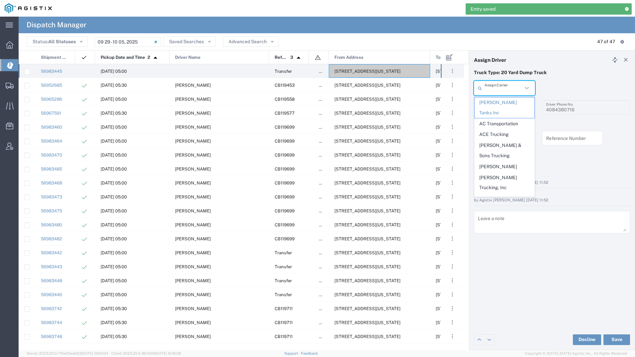
click at [511, 91] on input "text" at bounding box center [503, 88] width 38 height 12
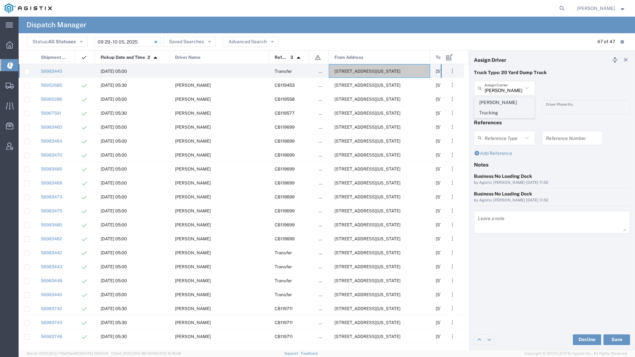
click at [506, 101] on span "[PERSON_NAME] Trucking" at bounding box center [504, 107] width 60 height 21
type input "[PERSON_NAME] Trucking"
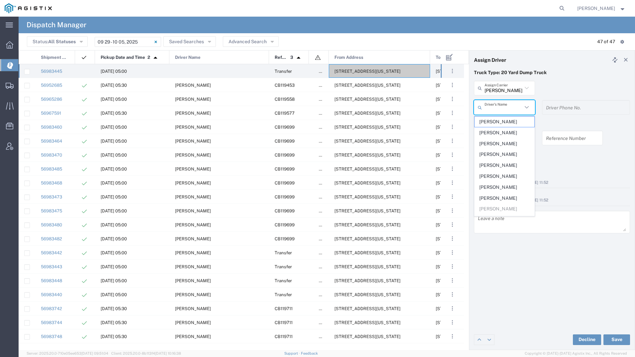
click at [506, 105] on input "text" at bounding box center [503, 108] width 38 height 12
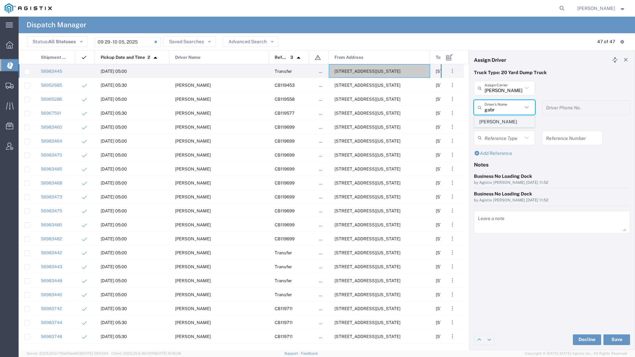
click at [504, 122] on span "[PERSON_NAME]" at bounding box center [504, 122] width 60 height 10
type input "[PERSON_NAME]"
type input "8312884954"
click at [610, 339] on button "Save" at bounding box center [616, 339] width 27 height 11
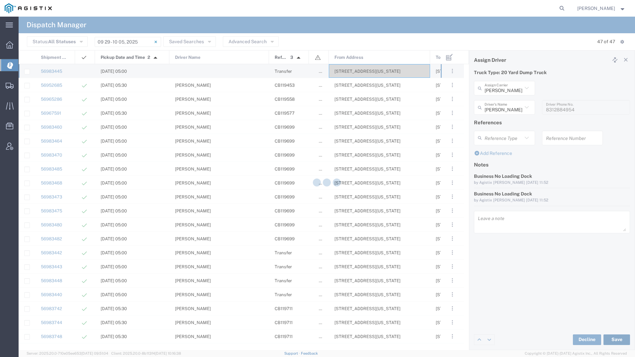
type input "[PERSON_NAME]"
type input "[PERSON_NAME] Trucking"
